Goal: Find specific page/section: Find specific page/section

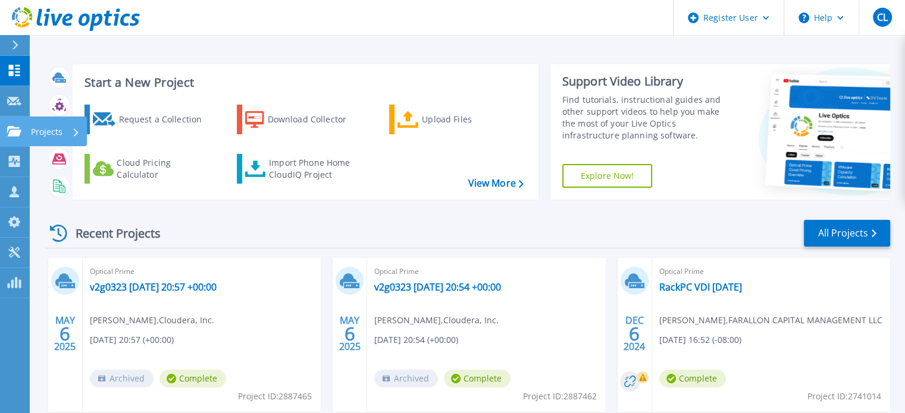
click at [9, 132] on icon at bounding box center [14, 131] width 14 height 10
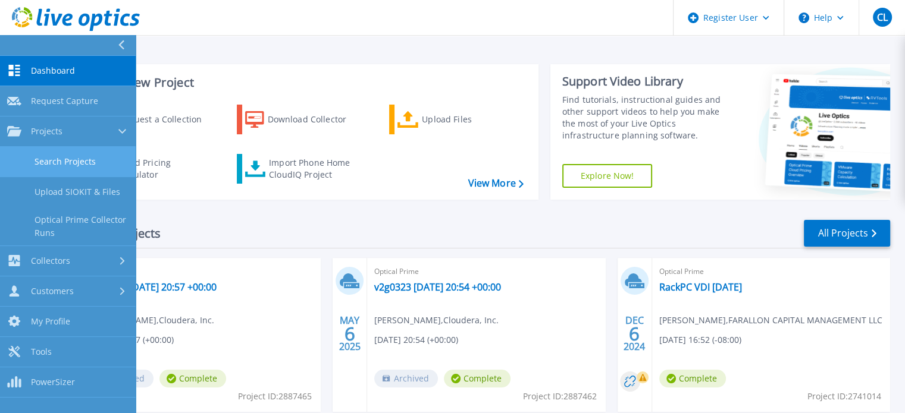
click at [50, 163] on link "Search Projects" at bounding box center [68, 162] width 136 height 30
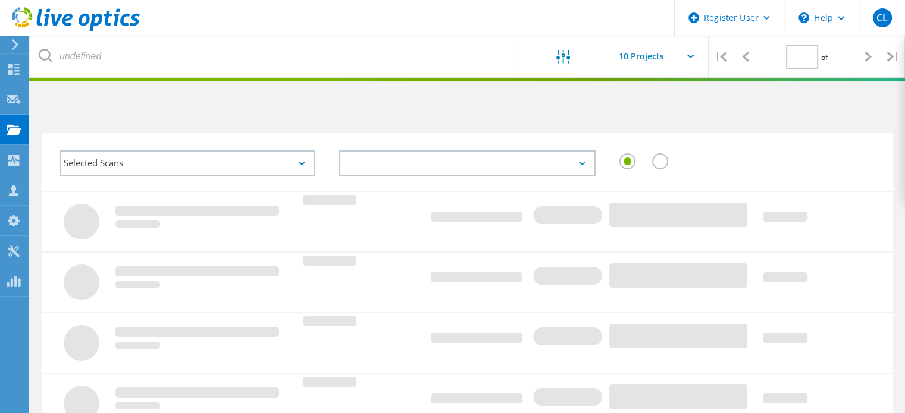
type input "1"
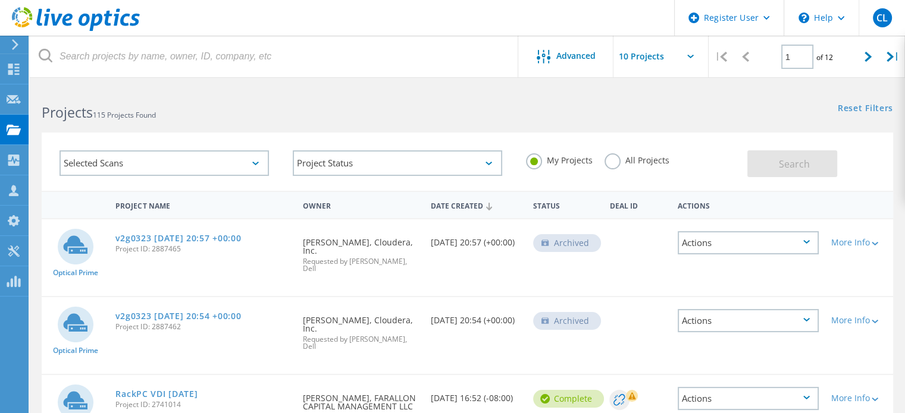
click at [609, 162] on label "All Projects" at bounding box center [636, 158] width 65 height 11
click at [0, 0] on input "All Projects" at bounding box center [0, 0] width 0 height 0
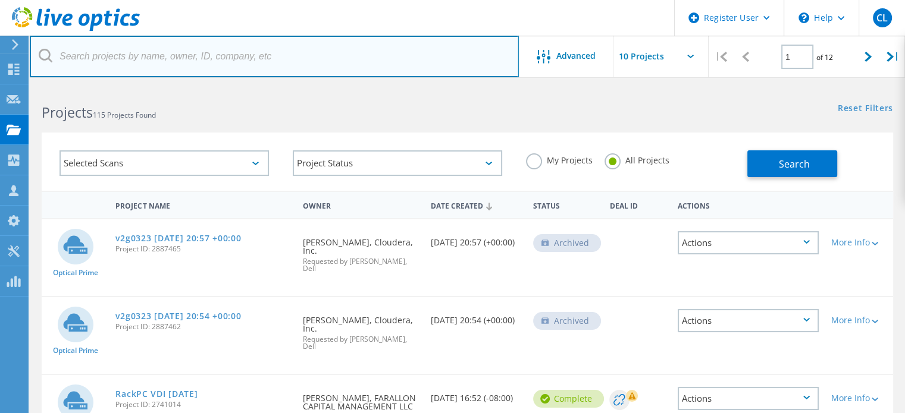
click at [132, 65] on input "text" at bounding box center [274, 57] width 489 height 42
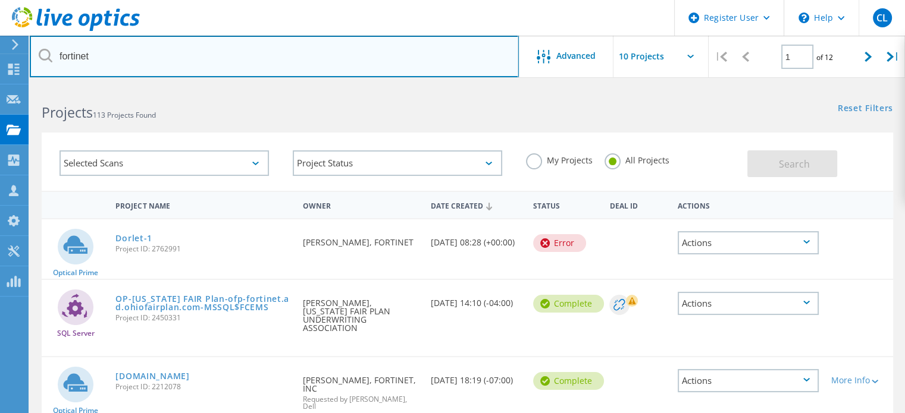
click at [289, 57] on input "fortinet" at bounding box center [274, 57] width 489 height 42
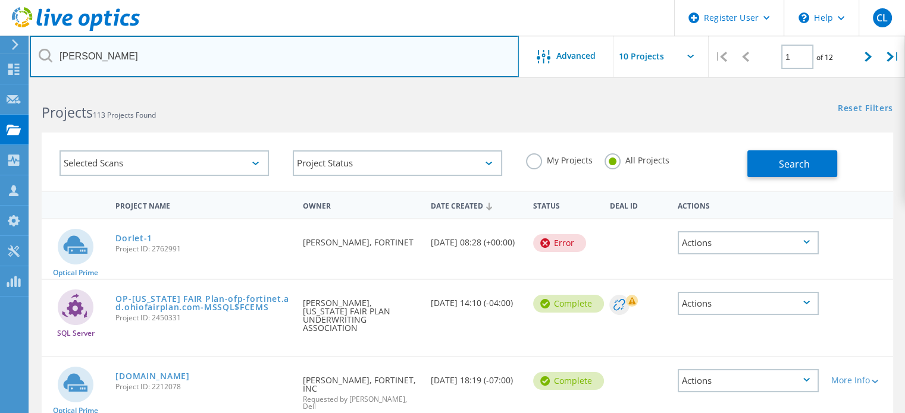
type input "[PERSON_NAME]"
